Goal: Obtain resource: Download file/media

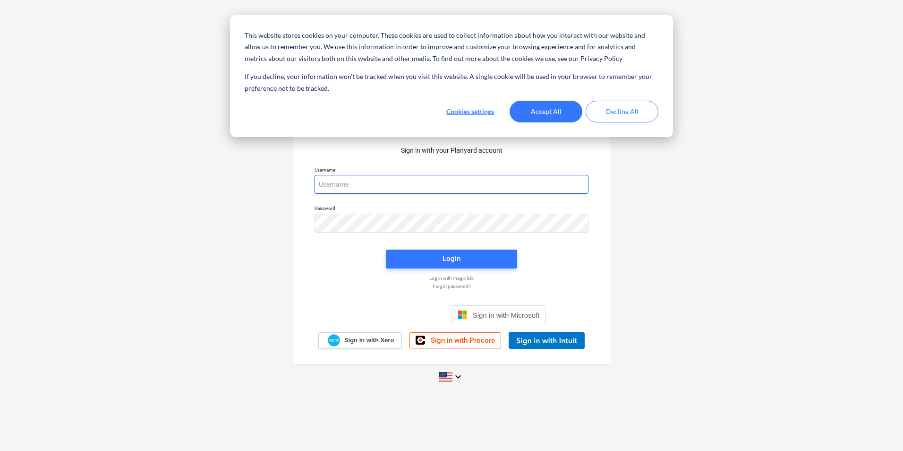
click at [363, 181] on input "email" at bounding box center [452, 184] width 274 height 19
type input "rbeck@rsk.co.uk"
click at [567, 114] on button "Accept All" at bounding box center [546, 112] width 73 height 22
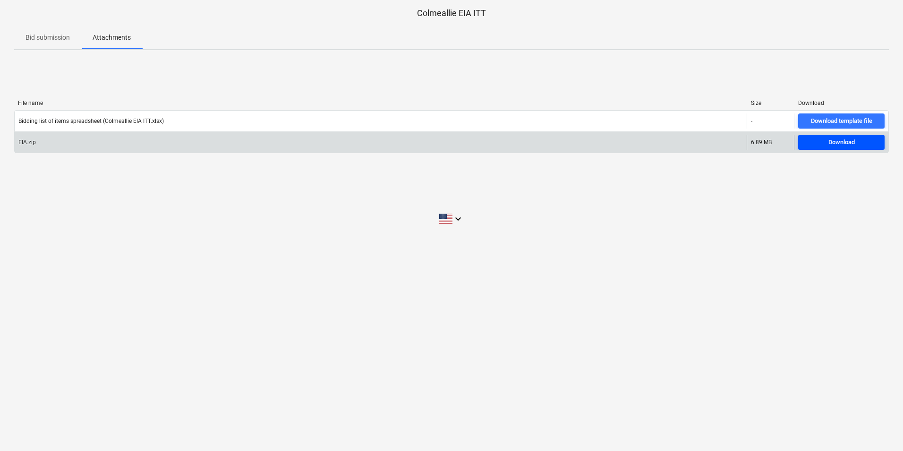
click at [827, 140] on span "Download" at bounding box center [841, 142] width 79 height 11
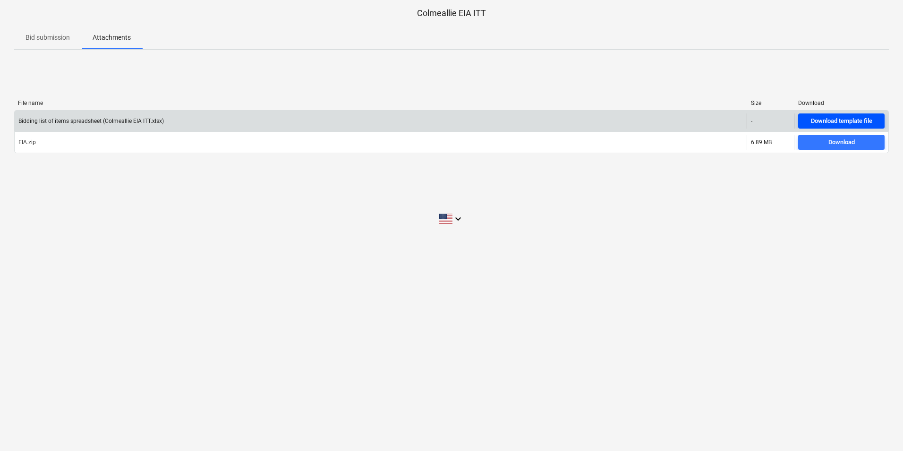
drag, startPoint x: 847, startPoint y: 120, endPoint x: 848, endPoint y: 127, distance: 7.1
click at [848, 126] on div "File name Size Download Bidding list of items spreadsheet (Colmeallie EIA ITT.x…" at bounding box center [451, 128] width 875 height 57
click at [841, 124] on div "Download template file" at bounding box center [841, 121] width 61 height 11
